Goal: Contribute content: Add original content to the website for others to see

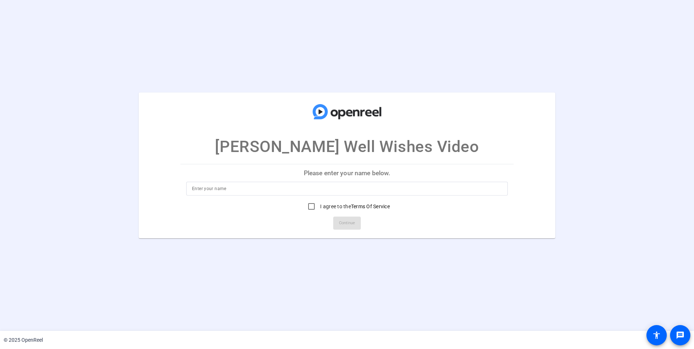
click at [233, 190] on input at bounding box center [347, 188] width 310 height 9
type input "j"
type input "[PERSON_NAME]"
click at [307, 206] on input "I agree to the Terms Of Service" at bounding box center [311, 206] width 15 height 15
checkbox input "true"
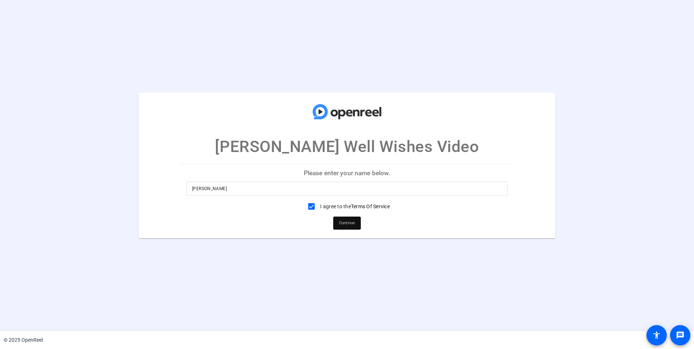
click at [339, 224] on span "Continue" at bounding box center [347, 223] width 16 height 11
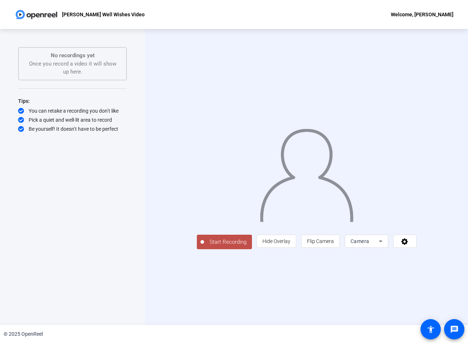
click at [204, 247] on span "Start Recording" at bounding box center [228, 242] width 48 height 8
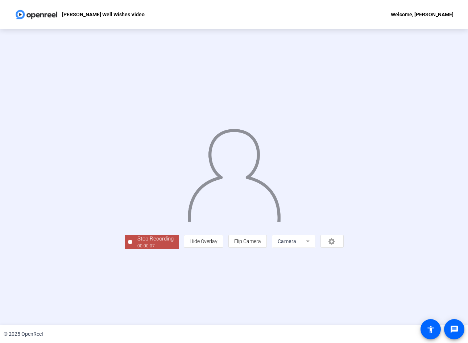
click at [137, 243] on div "Stop Recording" at bounding box center [155, 239] width 36 height 8
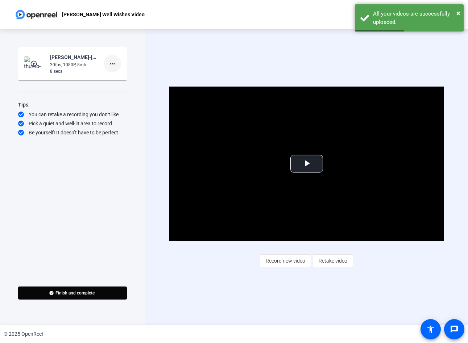
click at [111, 63] on mat-icon "more_horiz" at bounding box center [112, 63] width 9 height 9
click at [121, 80] on span "Delete clip" at bounding box center [124, 79] width 29 height 9
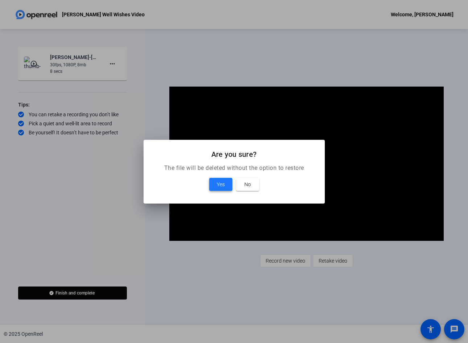
click at [224, 184] on span "Yes" at bounding box center [221, 184] width 8 height 9
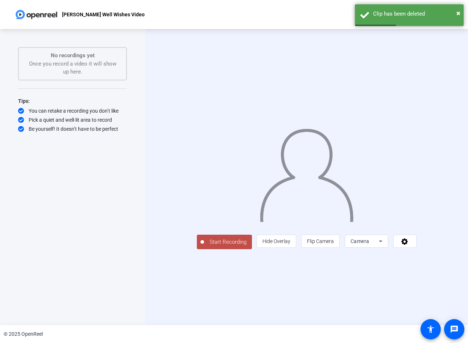
click at [204, 247] on span "Start Recording" at bounding box center [228, 242] width 48 height 8
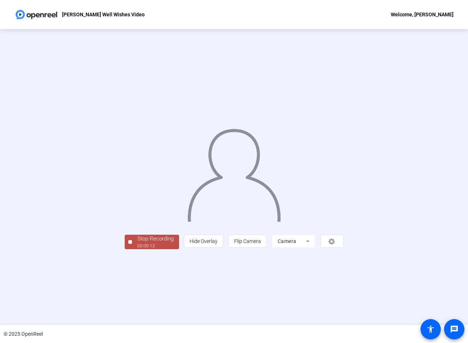
click at [137, 250] on div "00:00:13" at bounding box center [155, 246] width 36 height 7
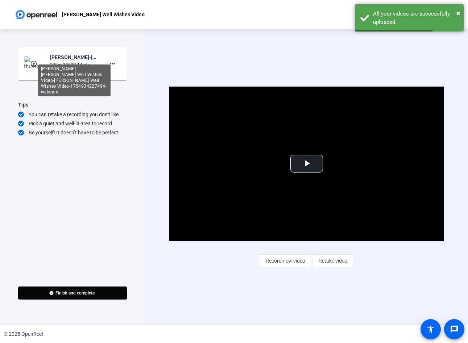
click at [63, 65] on div "[PERSON_NAME]-[PERSON_NAME] Well Wishes Video-[PERSON_NAME] Well Wishes Video-1…" at bounding box center [74, 81] width 73 height 32
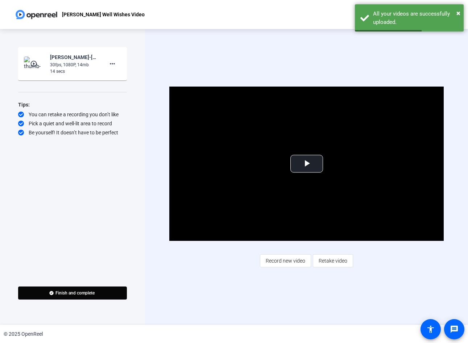
click at [30, 64] on mat-icon "play_circle_outline" at bounding box center [34, 63] width 9 height 7
click at [307, 164] on span "Video Player" at bounding box center [307, 164] width 0 height 0
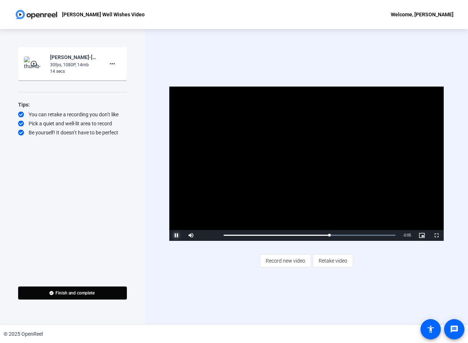
click at [176, 236] on span "Video Player" at bounding box center [176, 236] width 15 height 0
click at [114, 64] on mat-icon "more_horiz" at bounding box center [112, 63] width 9 height 9
click at [119, 78] on span "Delete clip" at bounding box center [124, 79] width 29 height 9
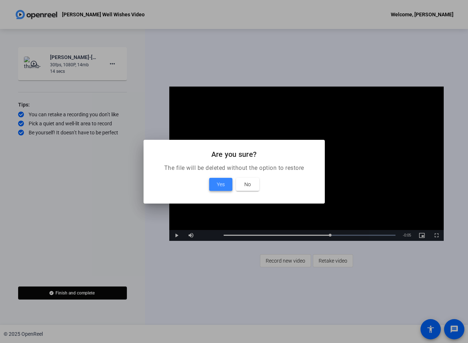
click at [228, 186] on span at bounding box center [220, 184] width 23 height 17
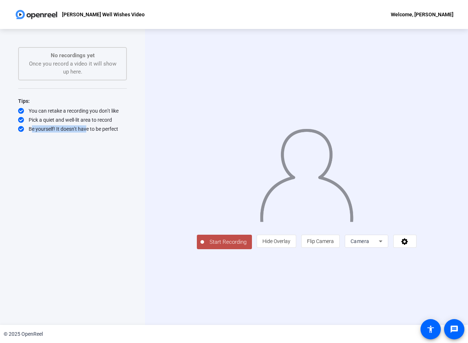
drag, startPoint x: 75, startPoint y: 287, endPoint x: 28, endPoint y: 316, distance: 55.1
click at [28, 316] on div "Start Recording No recordings yet Once you record a video it will show up here.…" at bounding box center [72, 177] width 145 height 296
click at [204, 247] on span "Start Recording" at bounding box center [228, 242] width 48 height 8
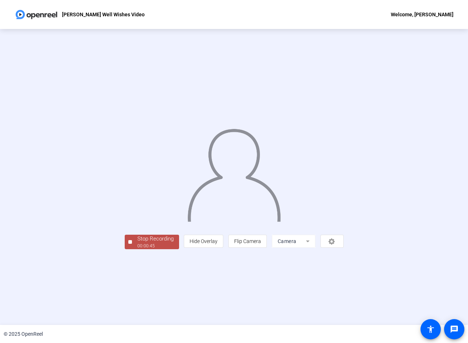
click at [137, 243] on div "Stop Recording" at bounding box center [155, 239] width 36 height 8
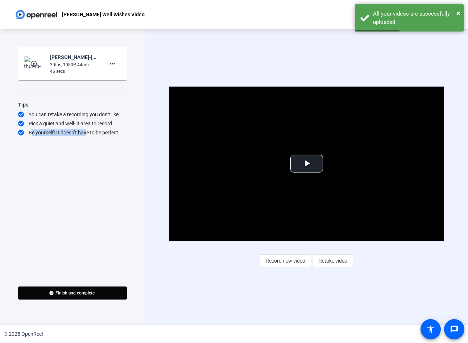
click at [39, 66] on img at bounding box center [34, 64] width 21 height 15
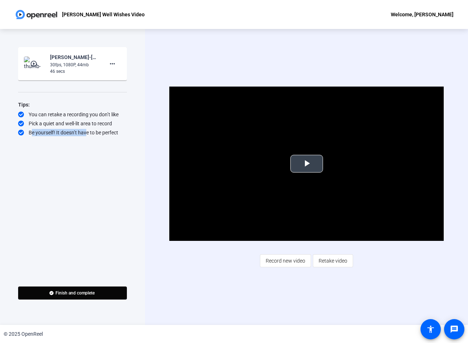
click at [307, 164] on span "Video Player" at bounding box center [307, 164] width 0 height 0
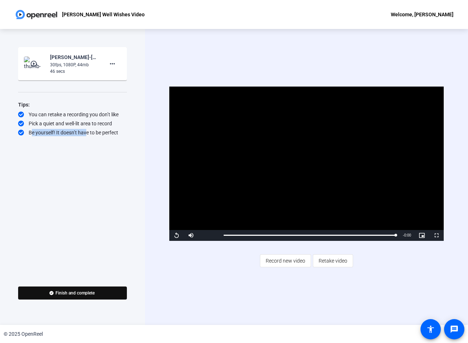
click at [78, 293] on span "Finish and complete" at bounding box center [74, 294] width 39 height 6
